Goal: Transaction & Acquisition: Book appointment/travel/reservation

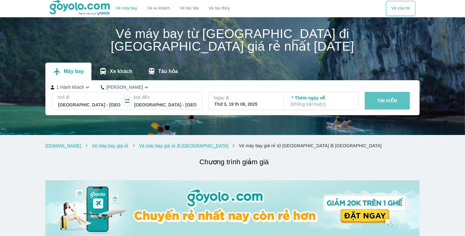
click at [393, 104] on p "TÌM KIẾM" at bounding box center [387, 101] width 20 height 6
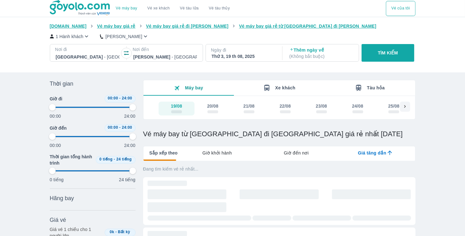
type input "97.9166666666667"
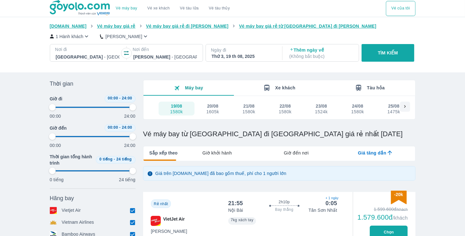
type input "97.9166666666667"
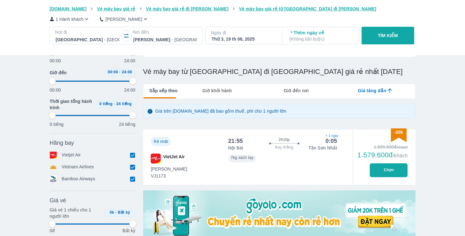
scroll to position [63, 0]
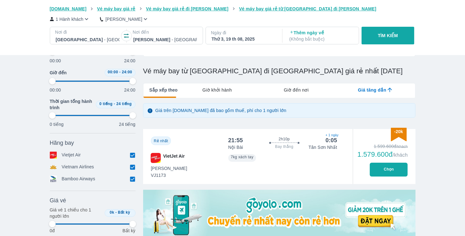
type input "97.9166666666667"
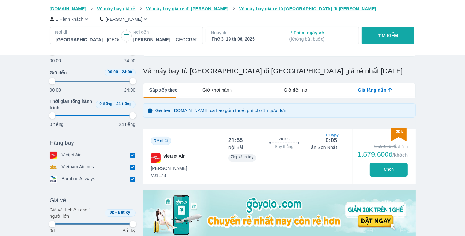
type input "97.9166666666667"
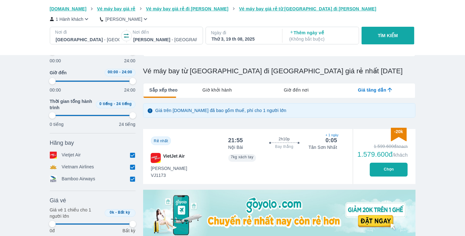
type input "97.9166666666667"
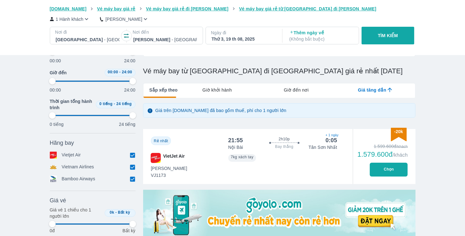
type input "97.9166666666667"
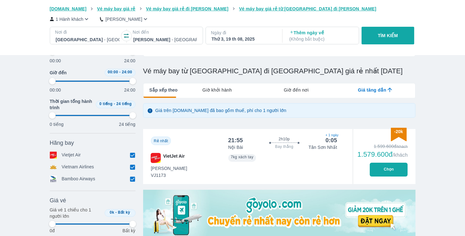
type input "97.9166666666667"
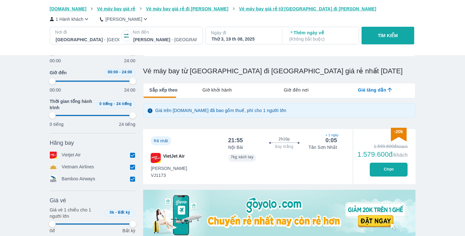
type input "97.9166666666667"
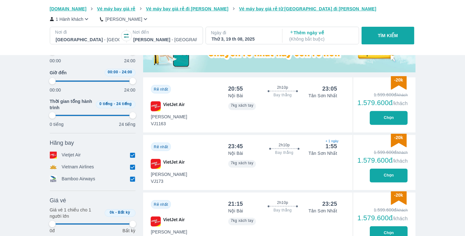
type input "97.9166666666667"
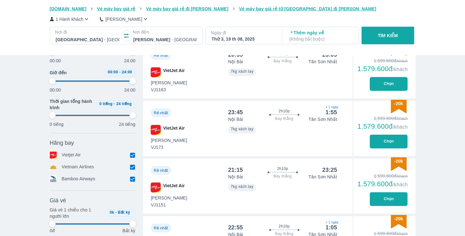
type input "97.9166666666667"
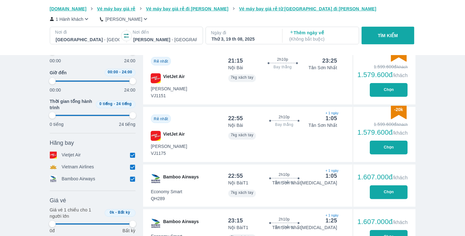
scroll to position [378, 0]
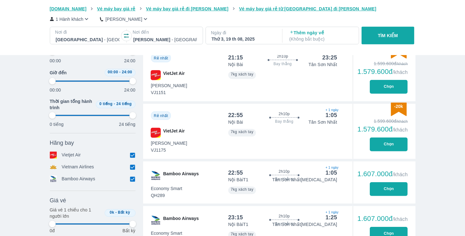
type input "97.9166666666667"
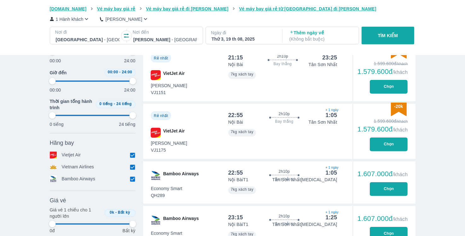
type input "97.9166666666667"
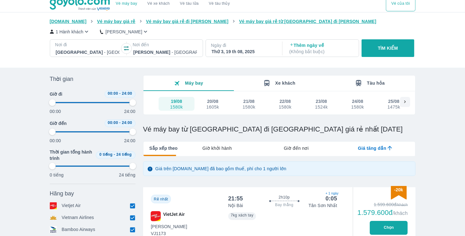
scroll to position [0, 0]
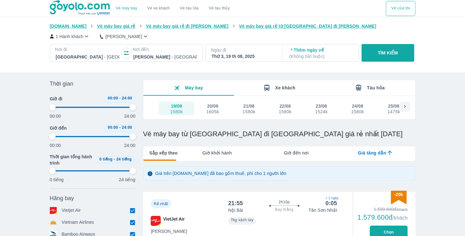
type input "97.9166666666667"
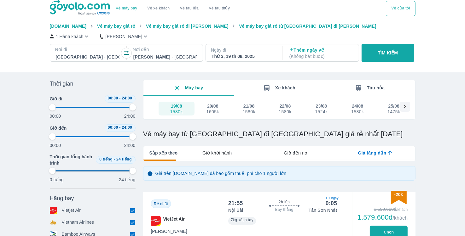
type input "97.9166666666667"
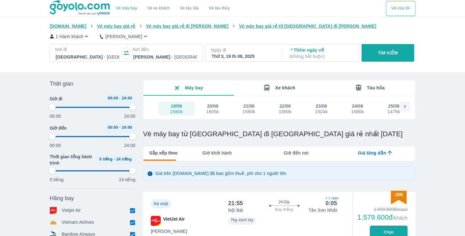
type input "97.9166666666667"
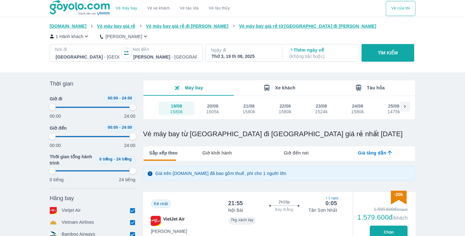
type input "97.9166666666667"
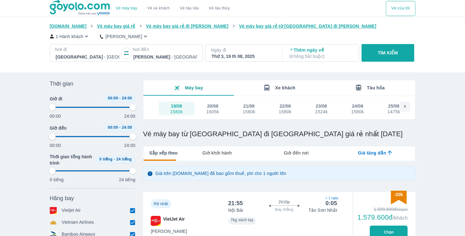
type input "97.9166666666667"
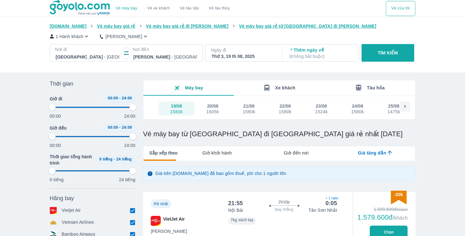
type input "97.9166666666667"
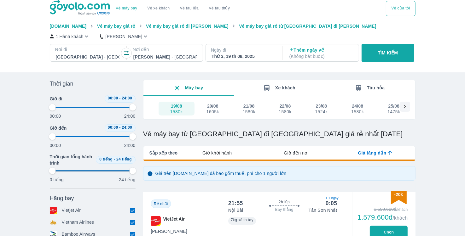
type input "97.9166666666667"
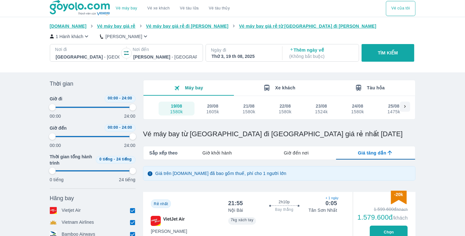
type input "97.9166666666667"
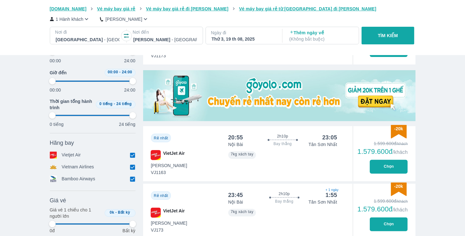
scroll to position [189, 0]
